Goal: Task Accomplishment & Management: Manage account settings

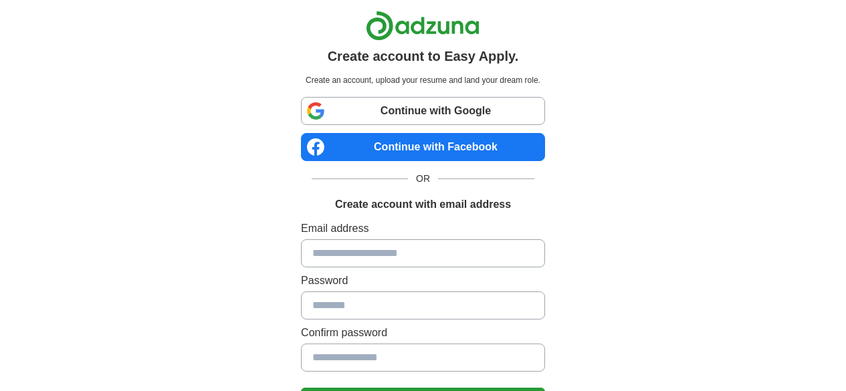
click at [441, 116] on link "Continue with Google" at bounding box center [423, 111] width 244 height 28
click at [320, 260] on input at bounding box center [423, 254] width 244 height 28
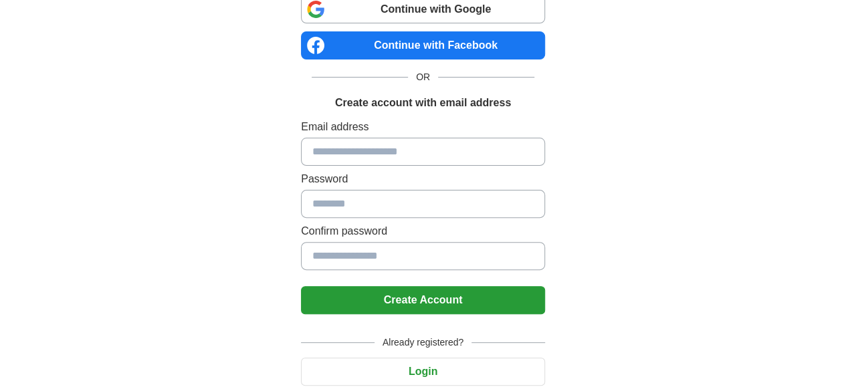
scroll to position [101, 0]
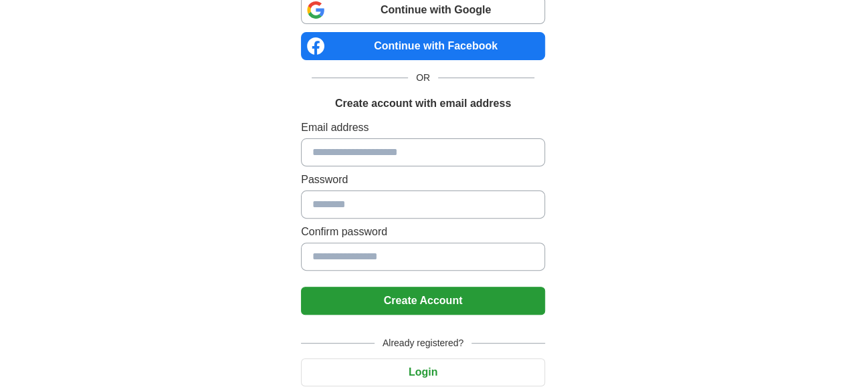
click at [438, 369] on button "Login" at bounding box center [423, 373] width 244 height 28
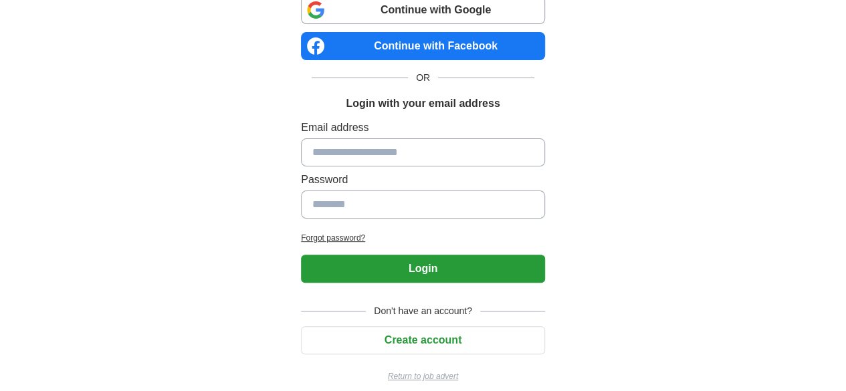
click at [327, 144] on input at bounding box center [423, 153] width 244 height 28
type input "**********"
click at [337, 201] on input at bounding box center [423, 205] width 244 height 28
click at [301, 236] on h2 "Forgot password?" at bounding box center [423, 238] width 244 height 12
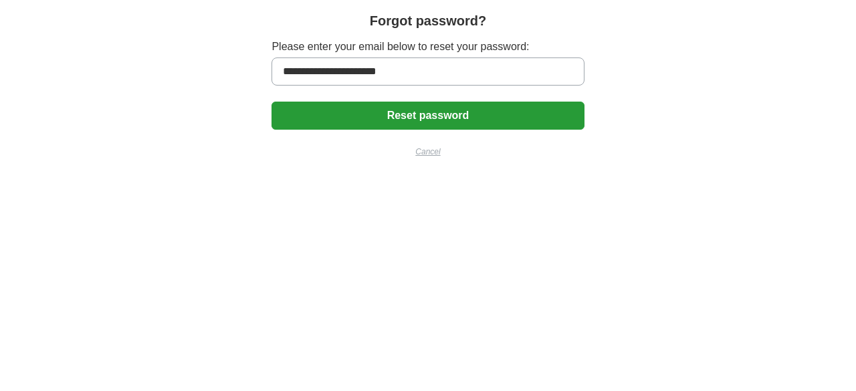
click at [428, 112] on button "Reset password" at bounding box center [428, 116] width 312 height 28
